Goal: Transaction & Acquisition: Purchase product/service

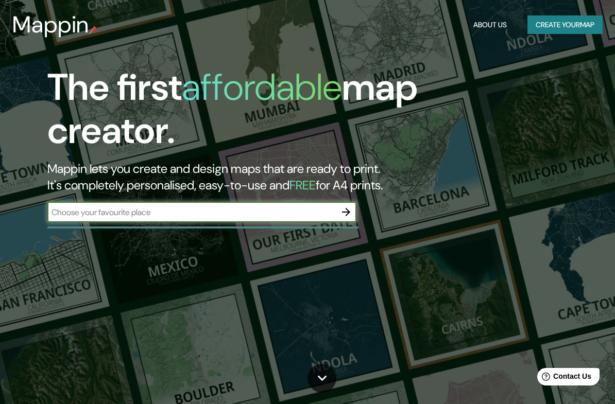
click at [276, 212] on input "text" at bounding box center [191, 213] width 288 height 12
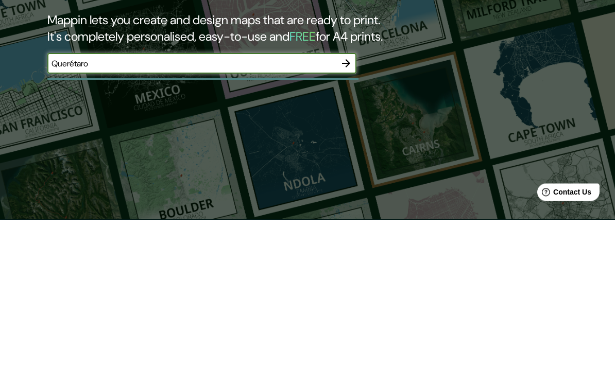
type input "Querétaro"
click at [350, 206] on icon "button" at bounding box center [346, 212] width 12 height 12
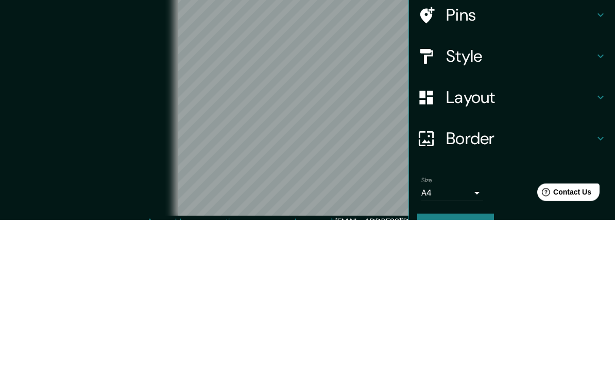
scroll to position [47, 0]
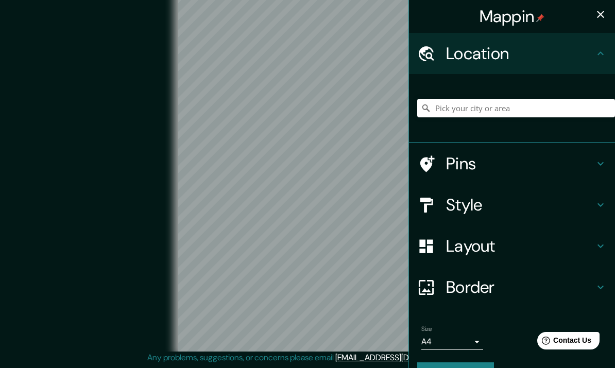
click at [596, 213] on div "Style" at bounding box center [512, 204] width 206 height 41
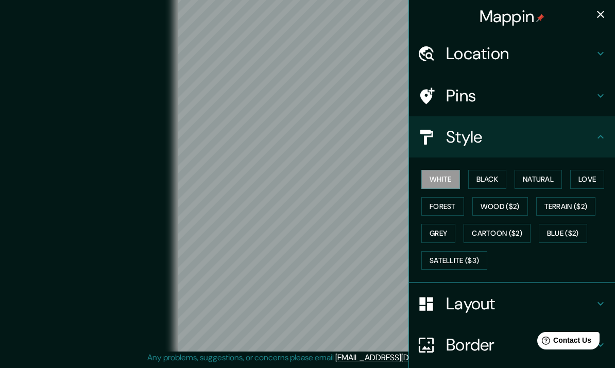
click at [548, 176] on button "Natural" at bounding box center [538, 179] width 47 height 19
click at [590, 56] on h4 "Location" at bounding box center [520, 53] width 148 height 21
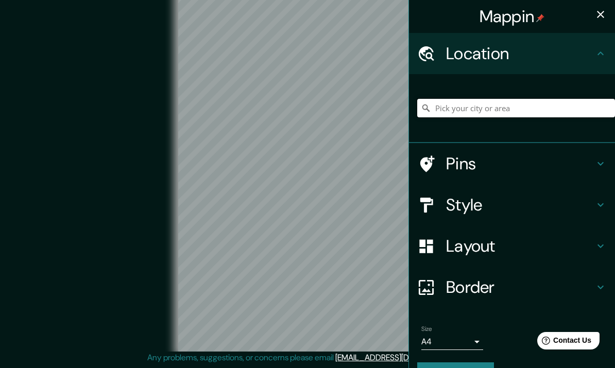
click at [536, 109] on input "Pick your city or area" at bounding box center [516, 108] width 198 height 19
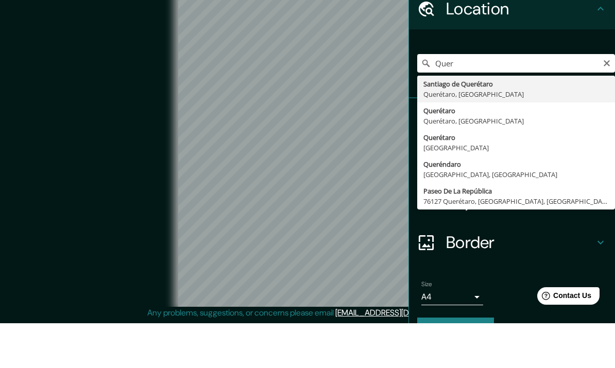
type input "[PERSON_NAME] de Querétaro, [GEOGRAPHIC_DATA], [GEOGRAPHIC_DATA]"
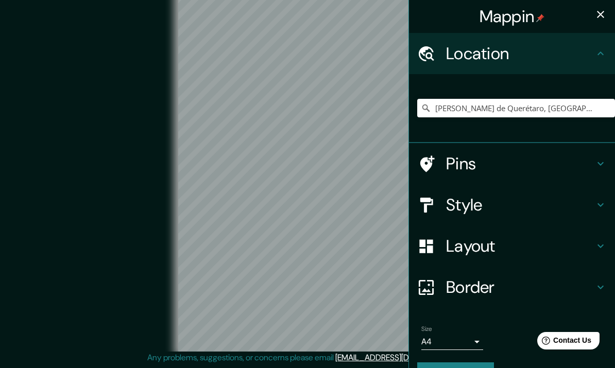
click at [584, 199] on h4 "Style" at bounding box center [520, 205] width 148 height 21
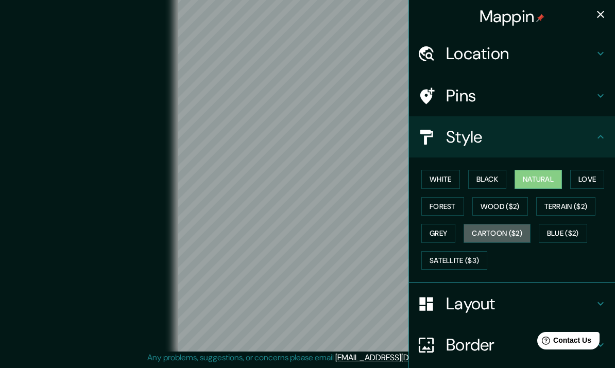
click at [514, 224] on button "Cartoon ($2)" at bounding box center [497, 233] width 67 height 19
click at [446, 228] on button "Grey" at bounding box center [438, 233] width 34 height 19
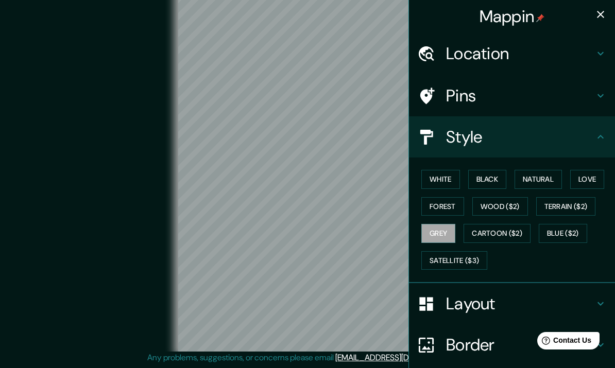
click at [456, 201] on button "Forest" at bounding box center [442, 206] width 43 height 19
click at [451, 176] on button "White" at bounding box center [440, 179] width 39 height 19
click at [495, 174] on button "Black" at bounding box center [487, 179] width 39 height 19
click at [540, 177] on button "Natural" at bounding box center [538, 179] width 47 height 19
click at [593, 178] on button "Love" at bounding box center [587, 179] width 34 height 19
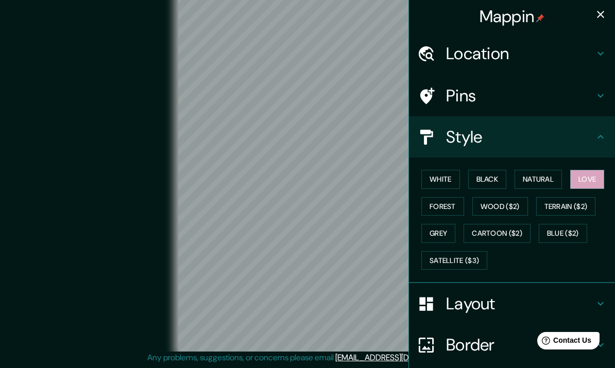
click at [567, 202] on button "Terrain ($2)" at bounding box center [566, 206] width 60 height 19
click at [514, 232] on button "Cartoon ($2)" at bounding box center [497, 233] width 67 height 19
click at [592, 181] on button "Love" at bounding box center [587, 179] width 34 height 19
click at [549, 177] on button "Natural" at bounding box center [538, 179] width 47 height 19
click at [590, 176] on button "Love" at bounding box center [587, 179] width 34 height 19
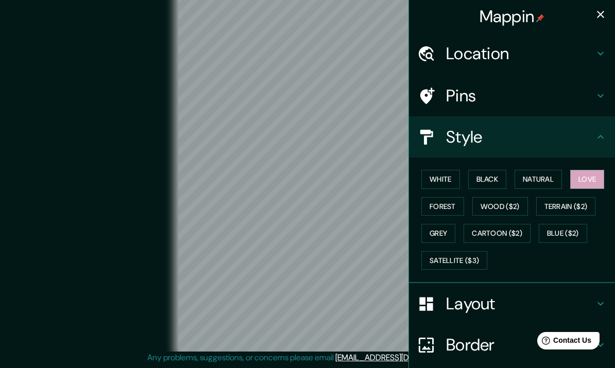
click at [497, 176] on button "Black" at bounding box center [487, 179] width 39 height 19
click at [533, 176] on button "Natural" at bounding box center [538, 179] width 47 height 19
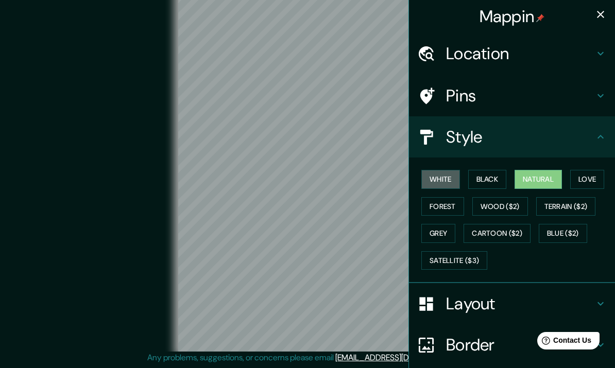
click at [451, 176] on button "White" at bounding box center [440, 179] width 39 height 19
click at [543, 174] on button "Natural" at bounding box center [538, 179] width 47 height 19
click at [596, 304] on icon at bounding box center [600, 304] width 12 height 12
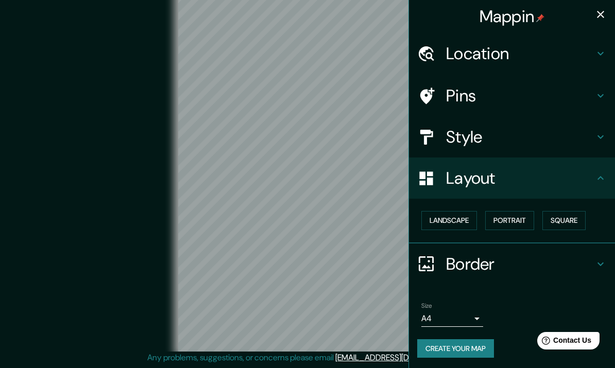
click at [454, 217] on button "Landscape" at bounding box center [449, 220] width 56 height 19
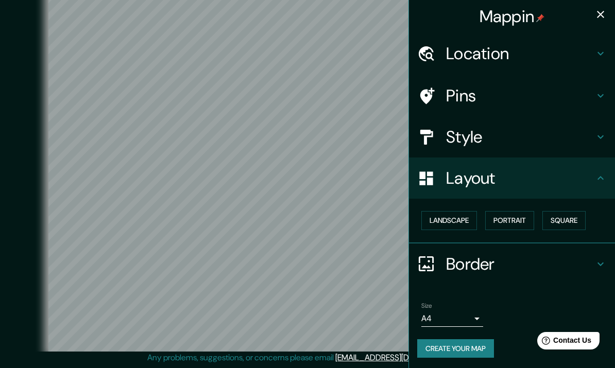
click at [601, 258] on icon at bounding box center [600, 264] width 12 height 12
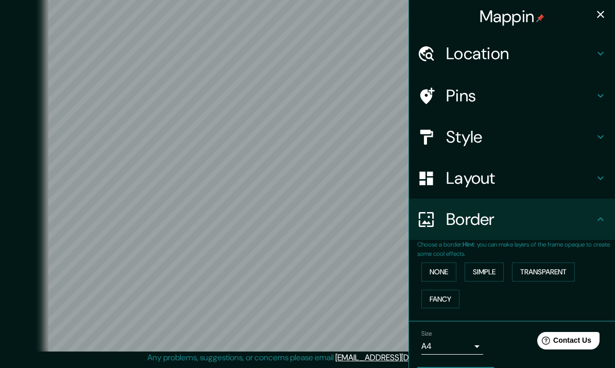
click at [602, 218] on icon at bounding box center [600, 219] width 12 height 12
click at [608, 176] on div "Layout" at bounding box center [512, 178] width 206 height 41
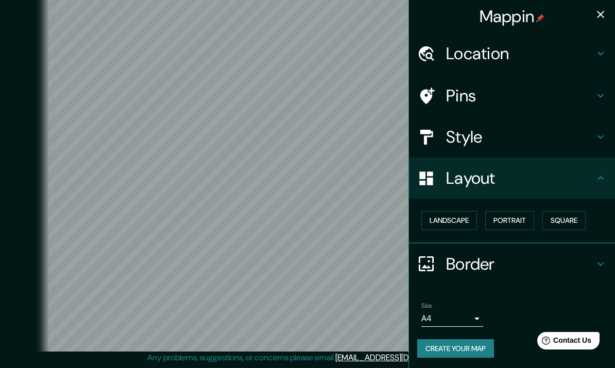
click at [462, 216] on button "Landscape" at bounding box center [449, 220] width 56 height 19
click at [473, 318] on body "Mappin Location [PERSON_NAME][GEOGRAPHIC_DATA], [GEOGRAPHIC_DATA], [GEOGRAPHIC_…" at bounding box center [307, 171] width 615 height 368
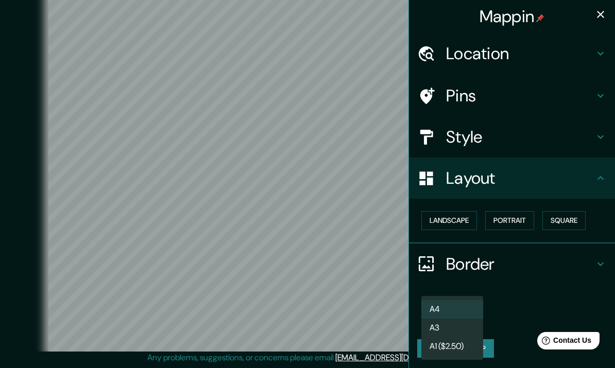
click at [460, 330] on li "A3" at bounding box center [452, 328] width 62 height 19
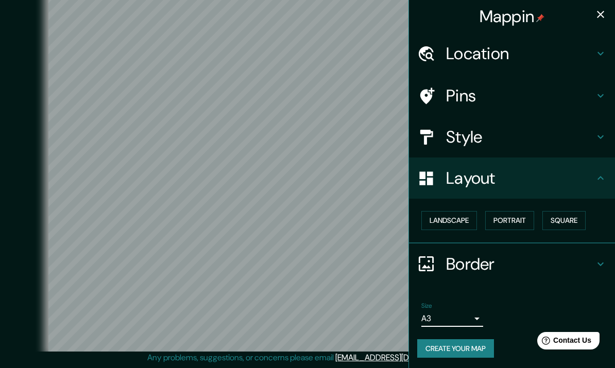
click at [477, 313] on body "Mappin Location [PERSON_NAME][GEOGRAPHIC_DATA], [GEOGRAPHIC_DATA], [GEOGRAPHIC_…" at bounding box center [307, 171] width 615 height 368
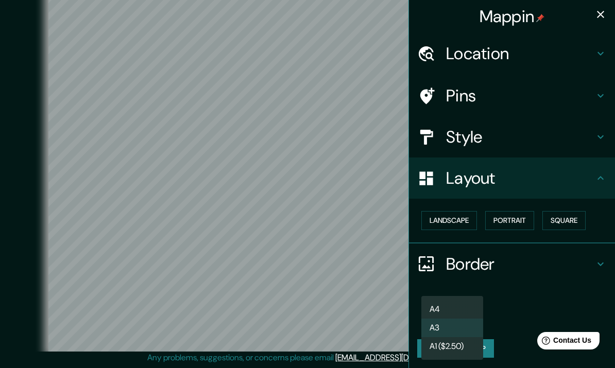
click at [469, 307] on li "A4" at bounding box center [452, 309] width 62 height 19
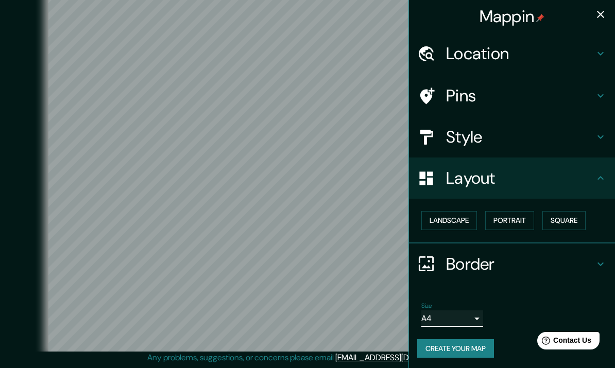
type input "single"
click at [565, 45] on h4 "Location" at bounding box center [520, 53] width 148 height 21
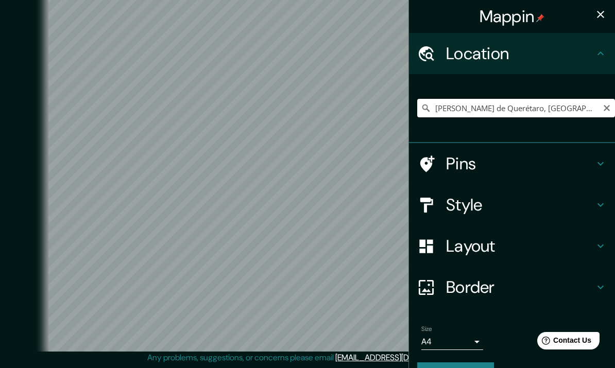
click at [569, 109] on input "[PERSON_NAME] de Querétaro, [GEOGRAPHIC_DATA], [GEOGRAPHIC_DATA]" at bounding box center [516, 108] width 198 height 19
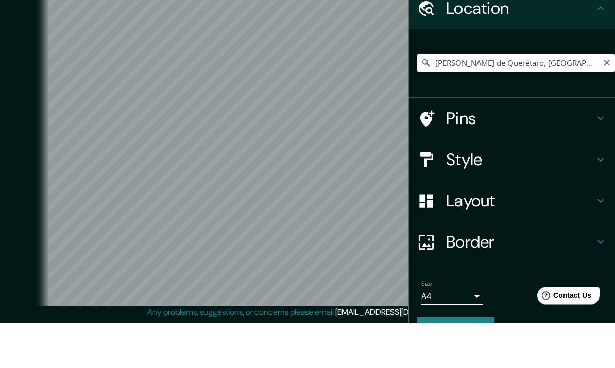
scroll to position [47, 0]
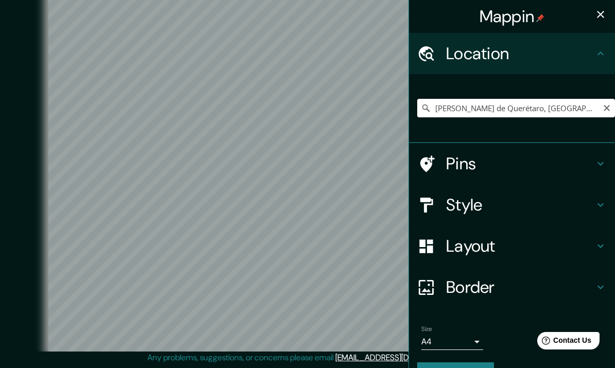
click at [590, 197] on h4 "Style" at bounding box center [520, 205] width 148 height 21
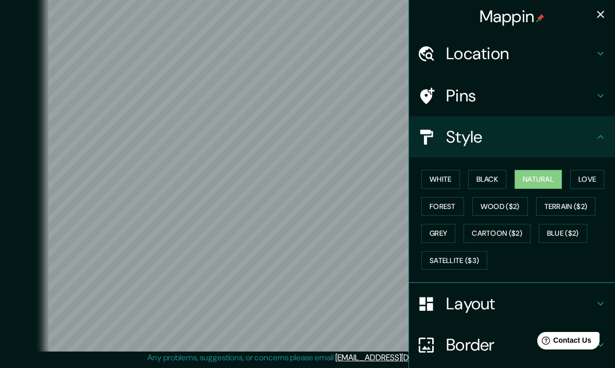
click at [451, 177] on button "White" at bounding box center [440, 179] width 39 height 19
click at [492, 170] on button "Black" at bounding box center [487, 179] width 39 height 19
click at [540, 177] on button "Natural" at bounding box center [538, 179] width 47 height 19
click at [569, 230] on button "Blue ($2)" at bounding box center [563, 233] width 48 height 19
click at [511, 231] on button "Cartoon ($2)" at bounding box center [497, 233] width 67 height 19
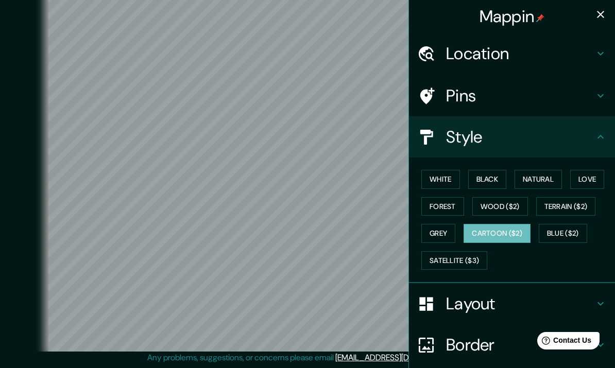
click at [574, 209] on button "Terrain ($2)" at bounding box center [566, 206] width 60 height 19
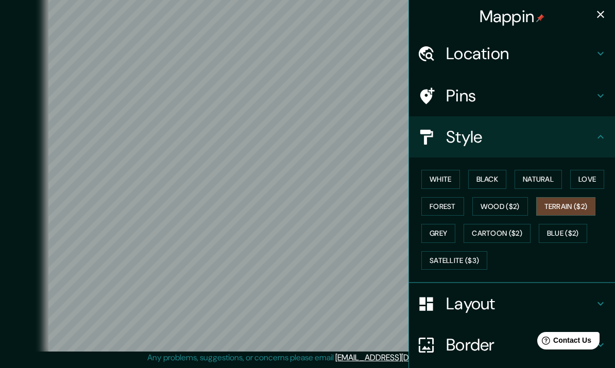
click at [542, 179] on button "Natural" at bounding box center [538, 179] width 47 height 19
click at [555, 50] on h4 "Location" at bounding box center [520, 53] width 148 height 21
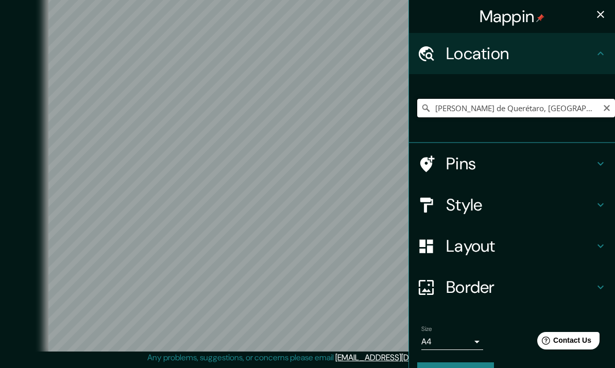
click at [517, 115] on input "[PERSON_NAME] de Querétaro, [GEOGRAPHIC_DATA], [GEOGRAPHIC_DATA]" at bounding box center [516, 108] width 198 height 19
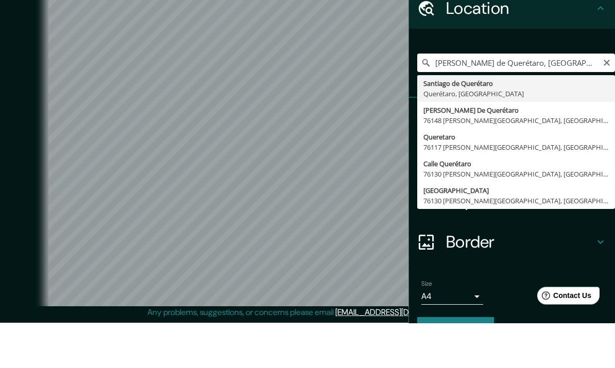
click at [611, 99] on input "[PERSON_NAME] de Querétaro, [GEOGRAPHIC_DATA], [GEOGRAPHIC_DATA]" at bounding box center [516, 108] width 198 height 19
click at [609, 99] on input "[PERSON_NAME] de Querétaro, [GEOGRAPHIC_DATA], [GEOGRAPHIC_DATA]" at bounding box center [516, 108] width 198 height 19
click at [605, 105] on icon "Clear" at bounding box center [607, 108] width 6 height 6
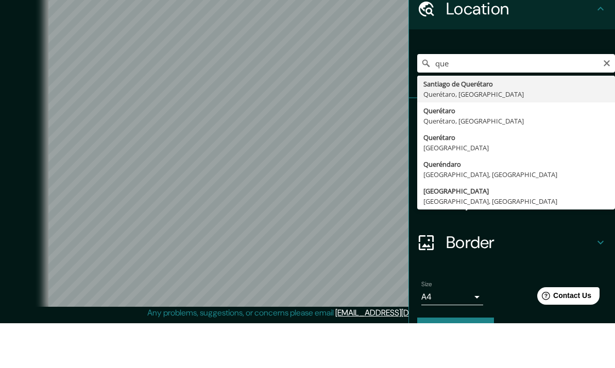
type input "[PERSON_NAME] de Querétaro, [GEOGRAPHIC_DATA], [GEOGRAPHIC_DATA]"
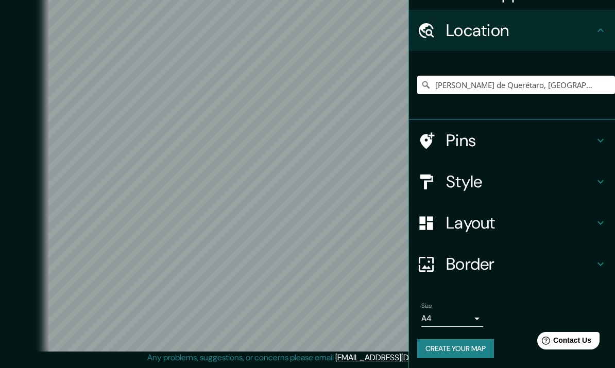
scroll to position [23, 0]
click at [474, 321] on body "Mappin Location [PERSON_NAME][GEOGRAPHIC_DATA], [GEOGRAPHIC_DATA], [GEOGRAPHIC_…" at bounding box center [307, 171] width 615 height 368
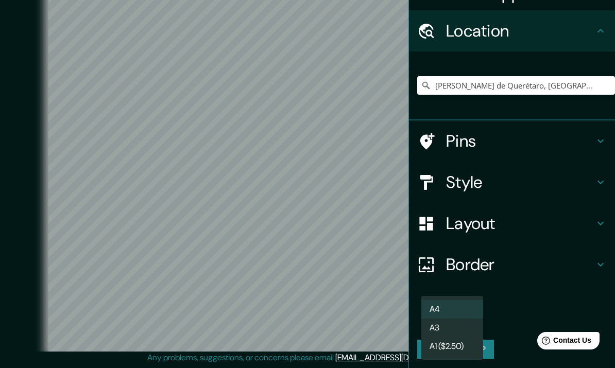
click at [519, 294] on div at bounding box center [307, 184] width 615 height 368
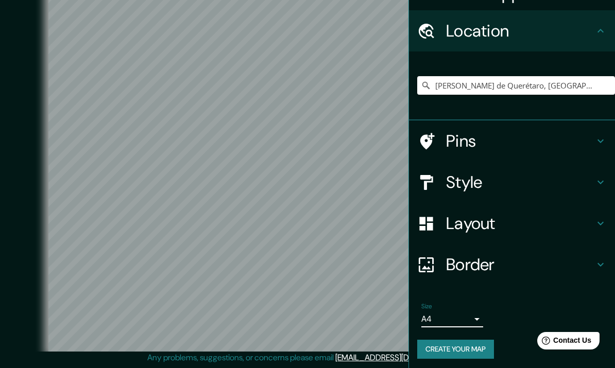
click at [599, 146] on icon at bounding box center [600, 141] width 12 height 12
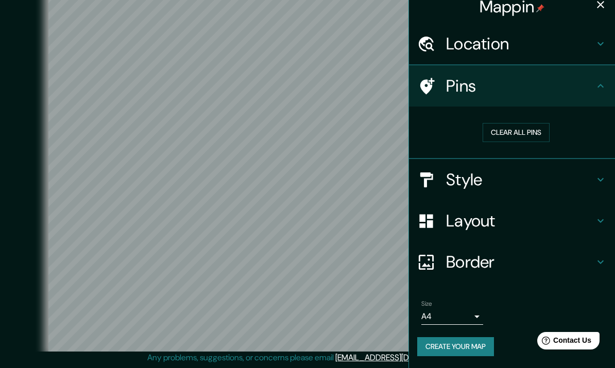
scroll to position [7, 0]
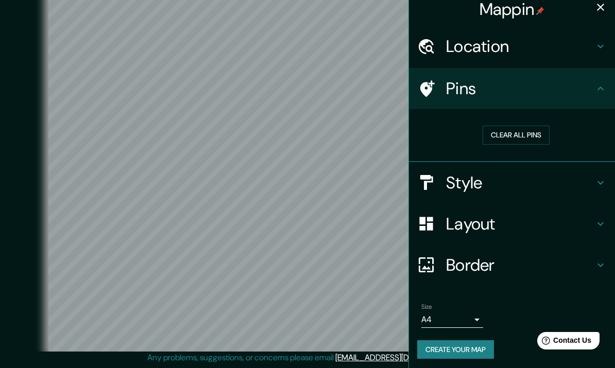
click at [601, 91] on icon at bounding box center [600, 88] width 12 height 12
click at [600, 90] on icon at bounding box center [600, 88] width 12 height 12
click at [608, 84] on div "Pins" at bounding box center [512, 88] width 206 height 41
click at [592, 191] on h4 "Style" at bounding box center [520, 183] width 148 height 21
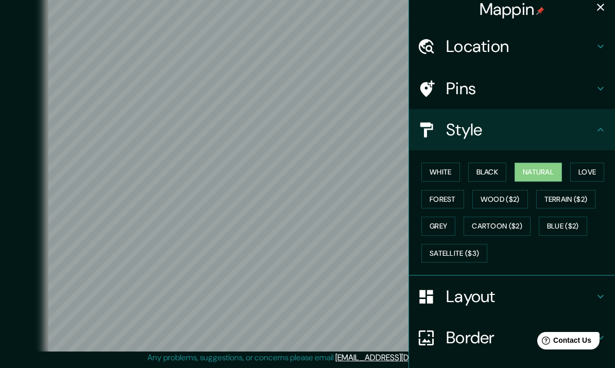
click at [592, 168] on button "Love" at bounding box center [587, 172] width 34 height 19
click at [547, 172] on button "Natural" at bounding box center [538, 172] width 47 height 19
click at [584, 173] on button "Love" at bounding box center [587, 172] width 34 height 19
click at [552, 169] on button "Natural" at bounding box center [538, 172] width 47 height 19
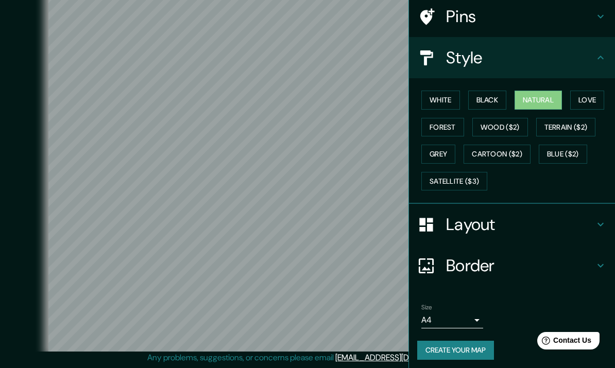
click at [596, 260] on icon at bounding box center [600, 266] width 12 height 12
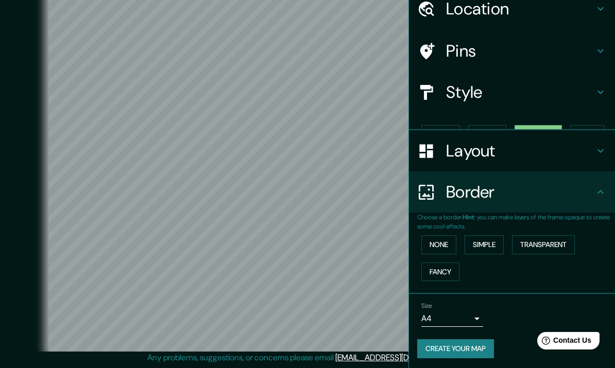
scroll to position [27, 0]
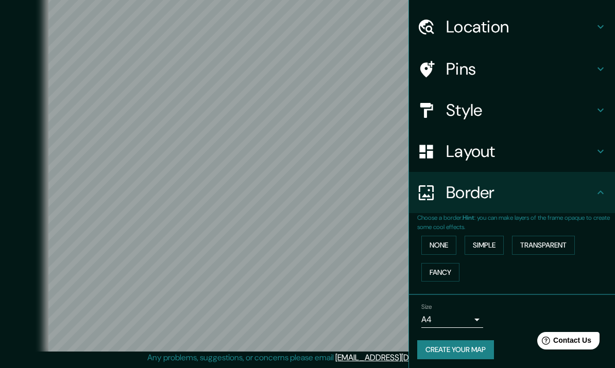
click at [444, 243] on button "None" at bounding box center [438, 245] width 35 height 19
click at [483, 245] on button "Simple" at bounding box center [484, 245] width 39 height 19
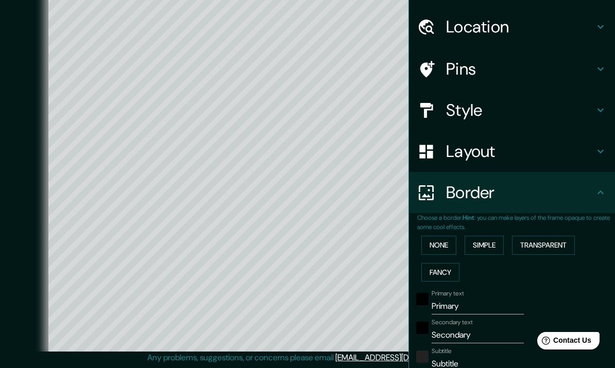
click at [445, 240] on button "None" at bounding box center [438, 245] width 35 height 19
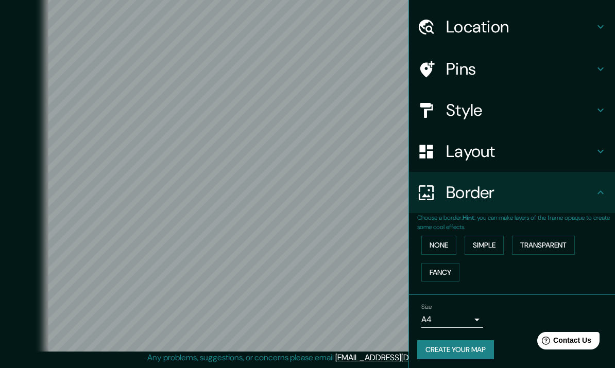
click at [453, 246] on button "None" at bounding box center [438, 245] width 35 height 19
click at [439, 245] on button "None" at bounding box center [438, 245] width 35 height 19
click at [483, 242] on button "Simple" at bounding box center [484, 245] width 39 height 19
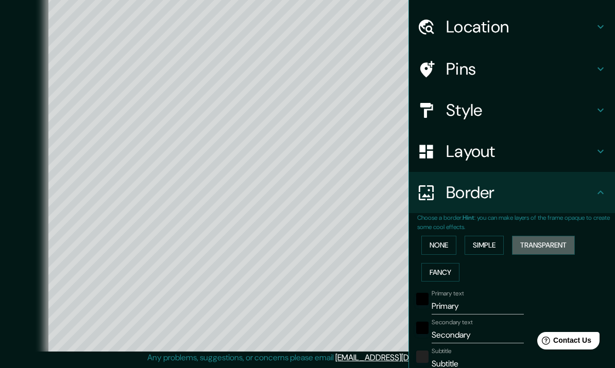
click at [543, 245] on button "Transparent" at bounding box center [543, 245] width 63 height 19
click at [445, 269] on button "Fancy" at bounding box center [440, 272] width 38 height 19
click at [445, 248] on button "None" at bounding box center [438, 245] width 35 height 19
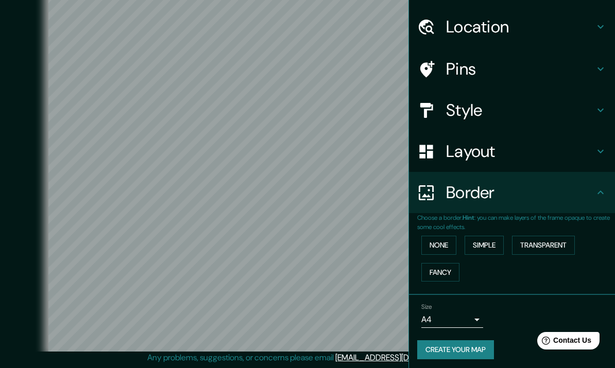
click at [548, 242] on button "Transparent" at bounding box center [543, 245] width 63 height 19
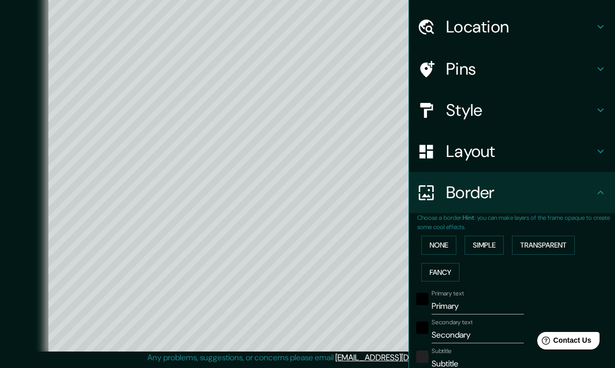
click at [441, 241] on button "None" at bounding box center [438, 245] width 35 height 19
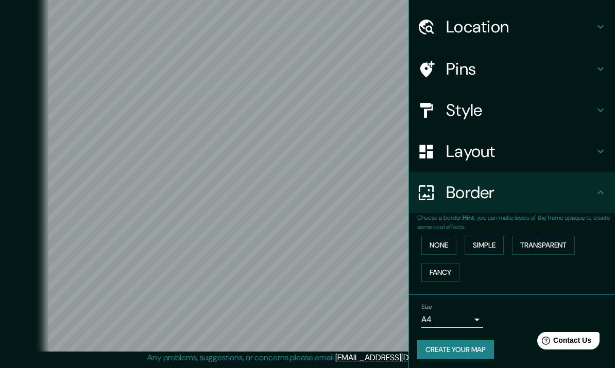
click at [538, 239] on button "Transparent" at bounding box center [543, 245] width 63 height 19
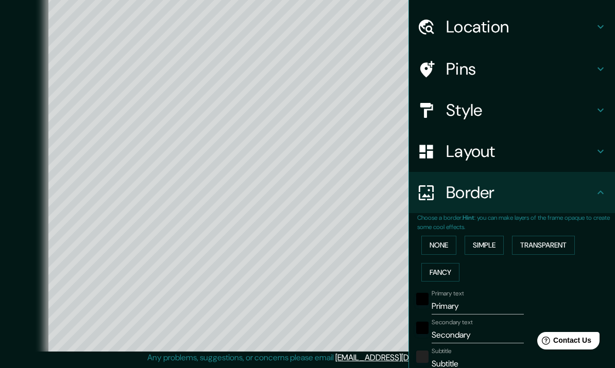
click at [491, 241] on button "Simple" at bounding box center [484, 245] width 39 height 19
click at [540, 246] on button "Transparent" at bounding box center [543, 245] width 63 height 19
click at [454, 270] on button "Fancy" at bounding box center [440, 272] width 38 height 19
click at [443, 243] on button "None" at bounding box center [438, 245] width 35 height 19
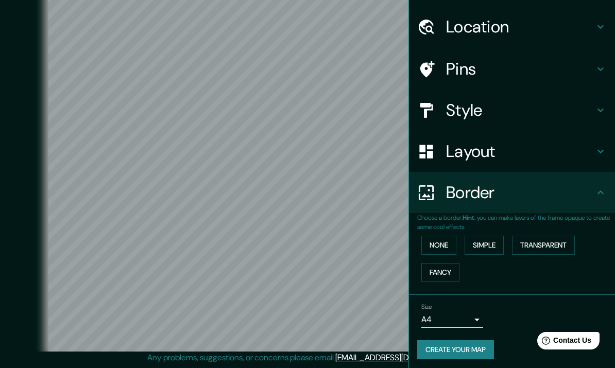
click at [471, 346] on button "Create your map" at bounding box center [455, 350] width 77 height 19
click at [479, 352] on button "Create your map" at bounding box center [455, 350] width 77 height 19
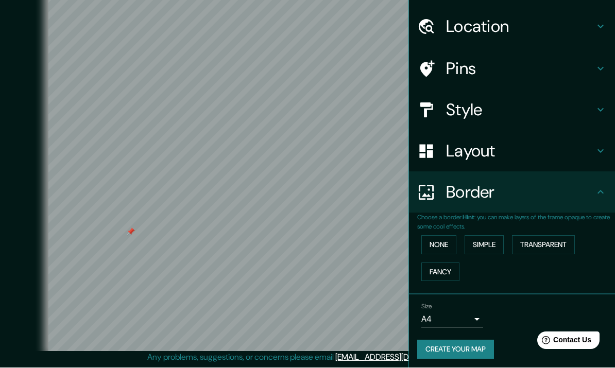
scroll to position [47, 0]
click at [437, 343] on button "Create your map" at bounding box center [455, 350] width 77 height 19
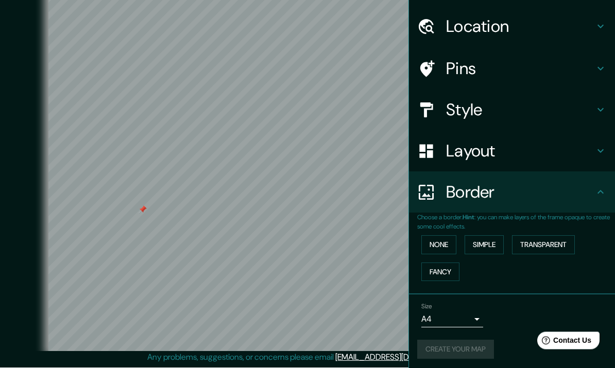
scroll to position [47, 0]
